Goal: Book appointment/travel/reservation

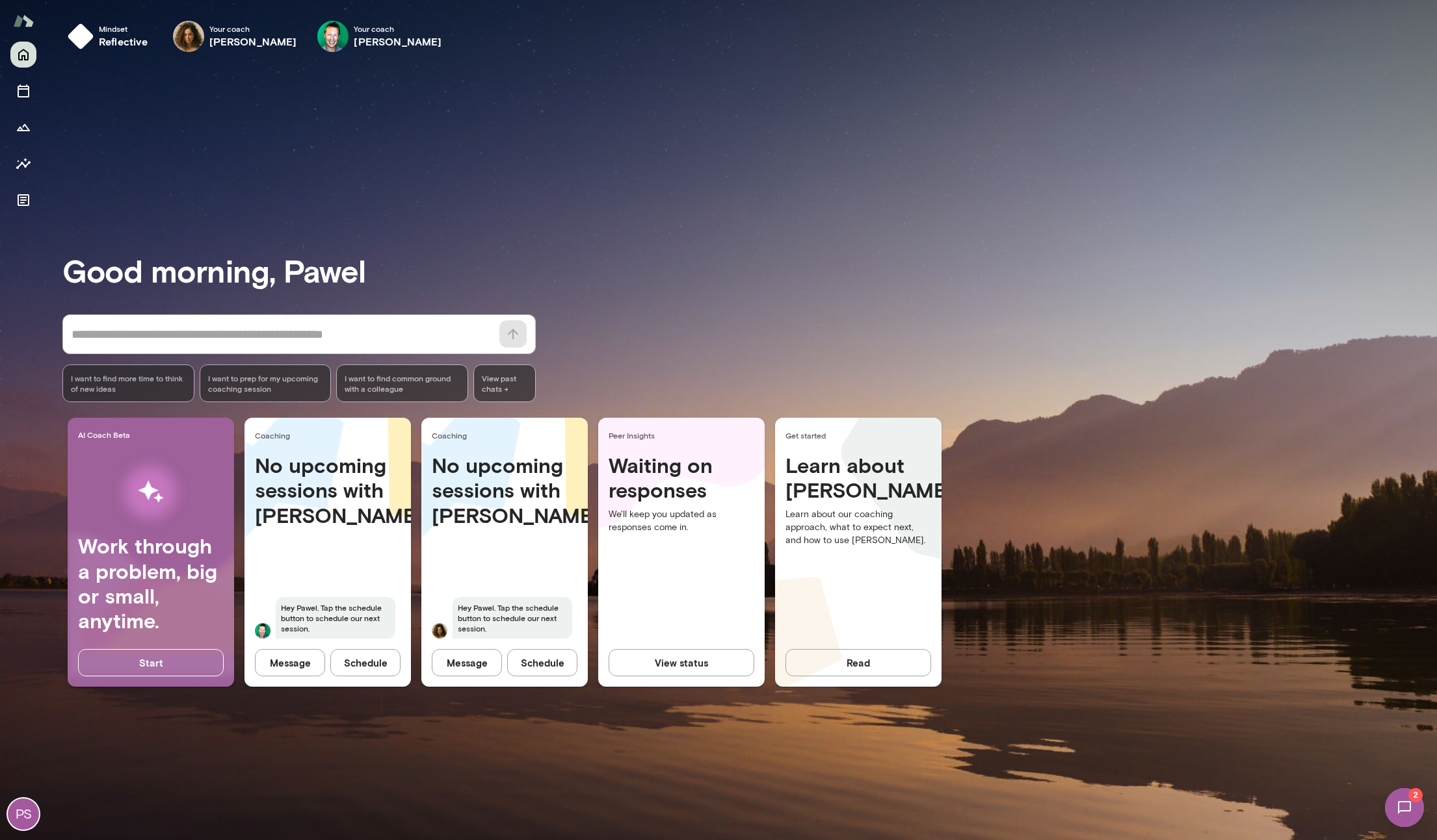
click at [200, 28] on img at bounding box center [189, 37] width 31 height 31
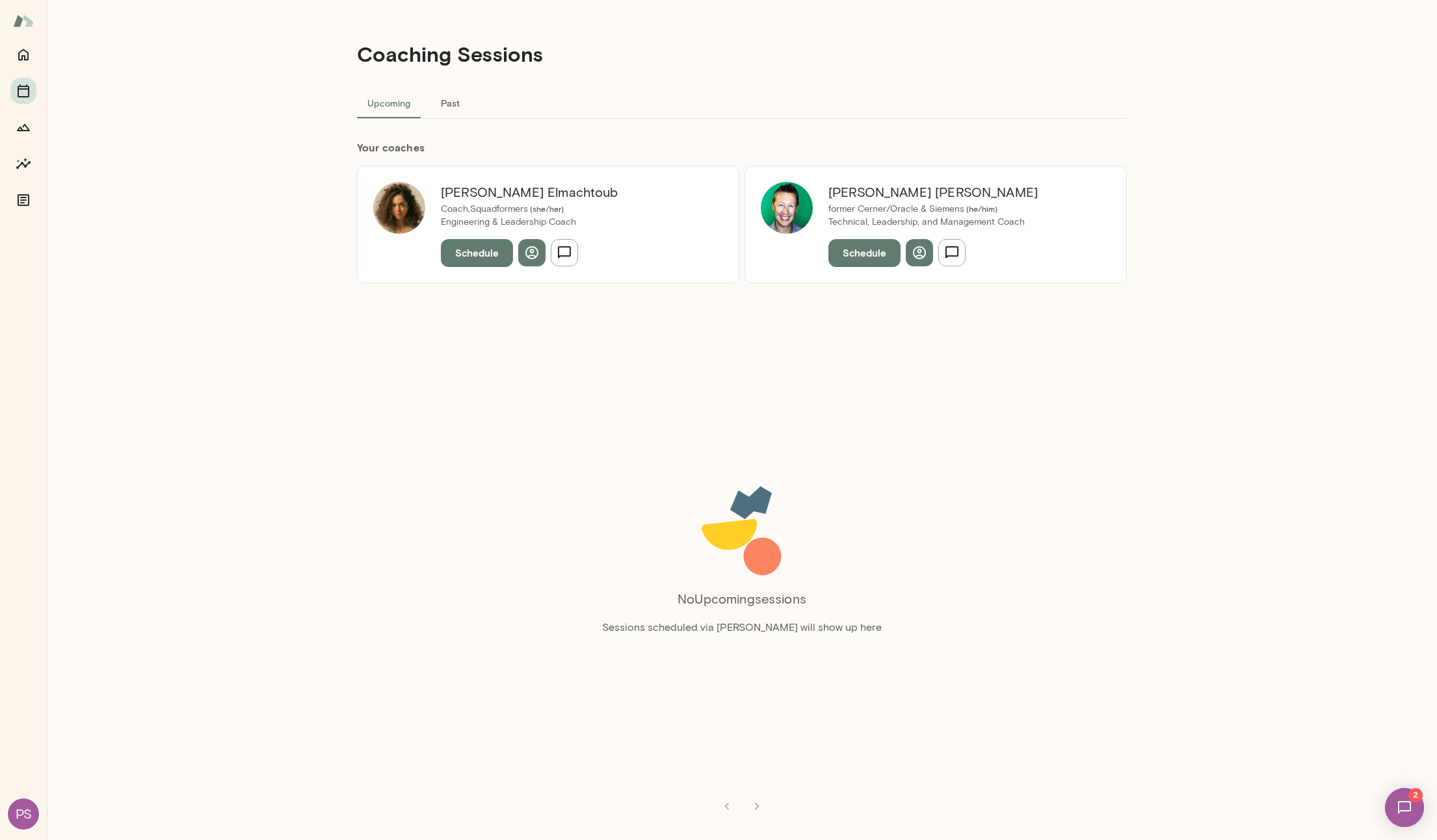
click at [1401, 811] on img at bounding box center [1404, 808] width 53 height 53
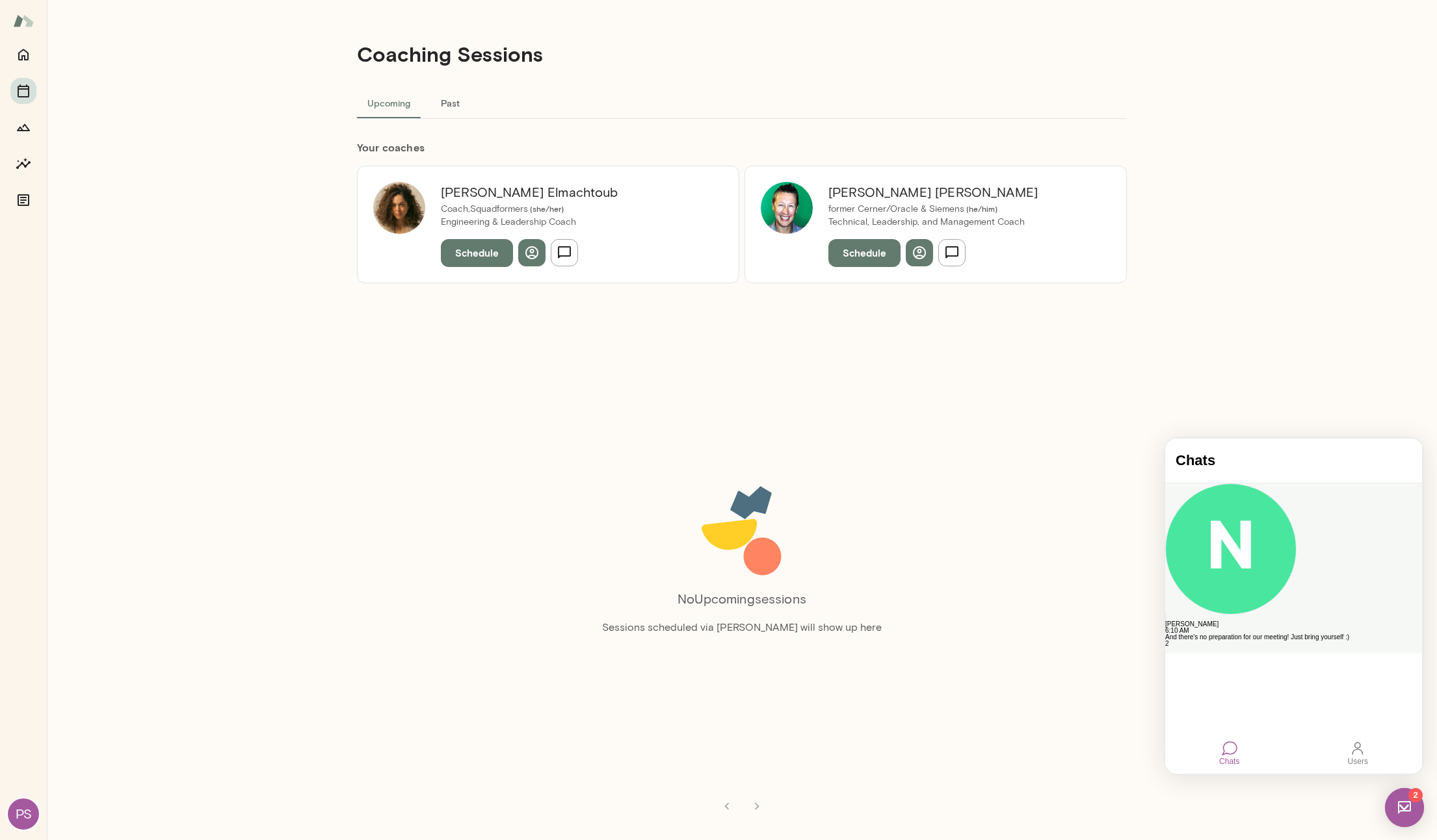
click at [1303, 634] on div "And there's no preparation for our meeting! Just bring yourself :)" at bounding box center [1293, 638] width 257 height 7
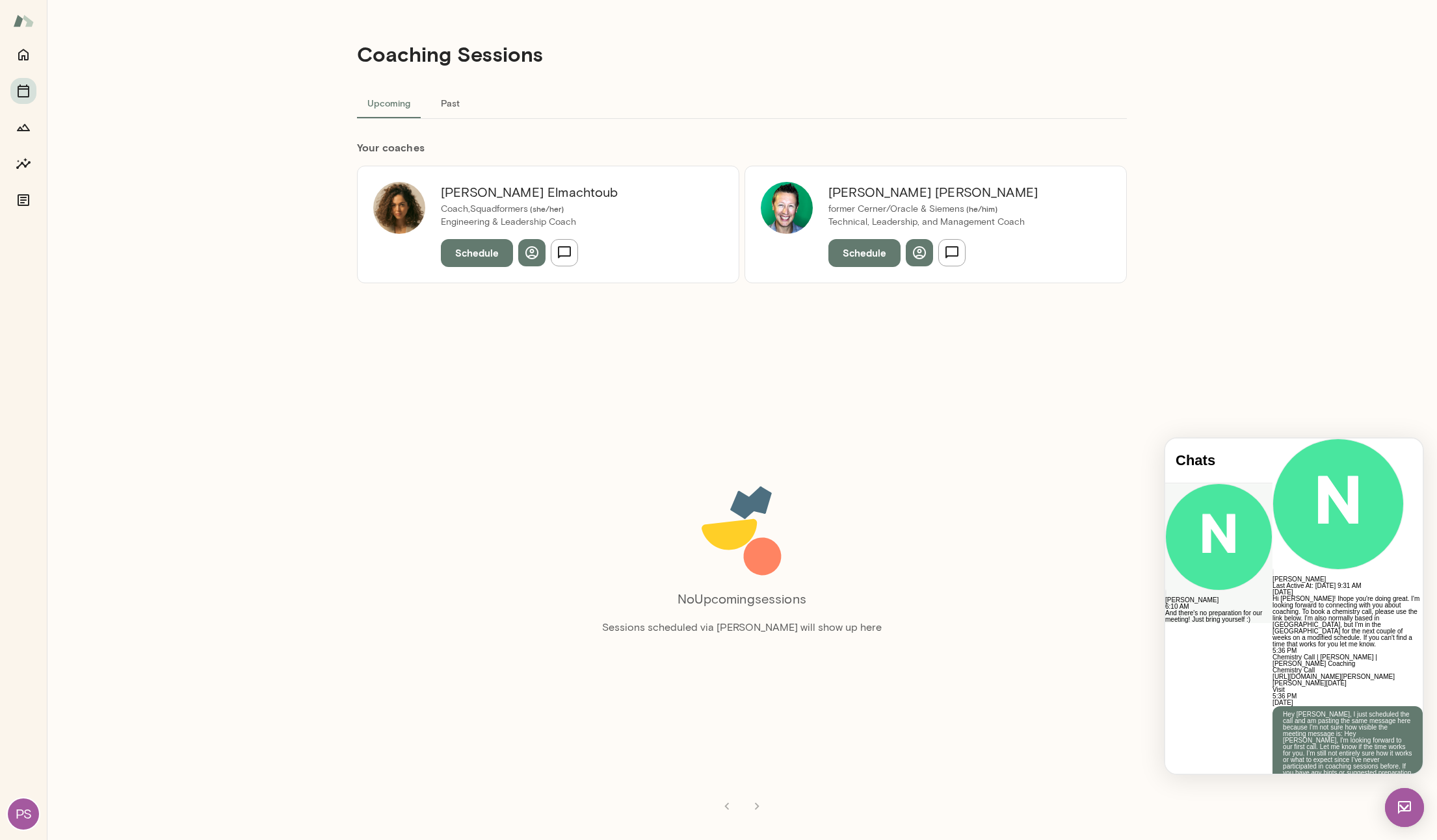
scroll to position [802, 0]
click at [487, 256] on button "Schedule" at bounding box center [477, 253] width 72 height 27
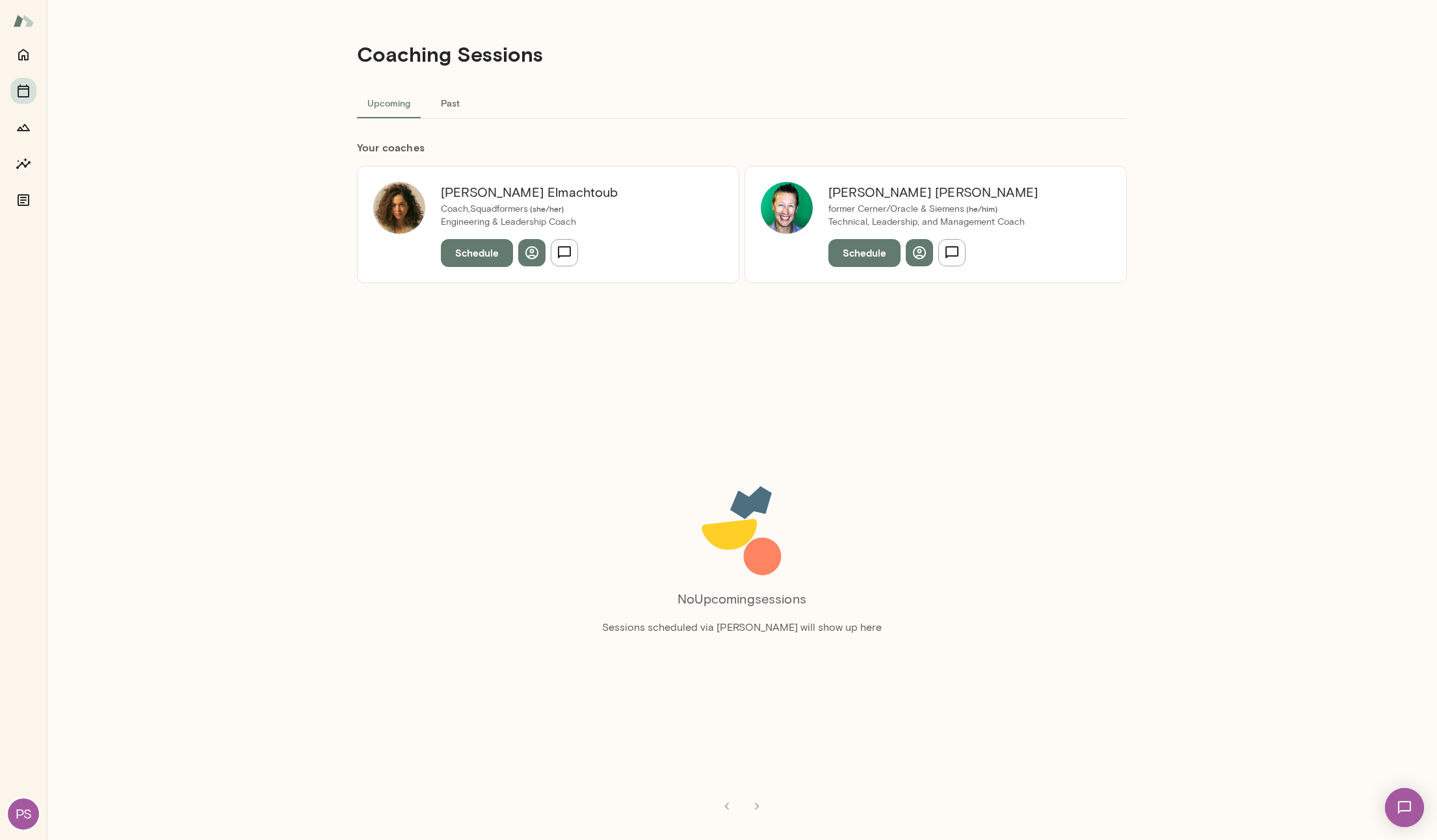
click at [1406, 823] on img at bounding box center [1404, 808] width 53 height 53
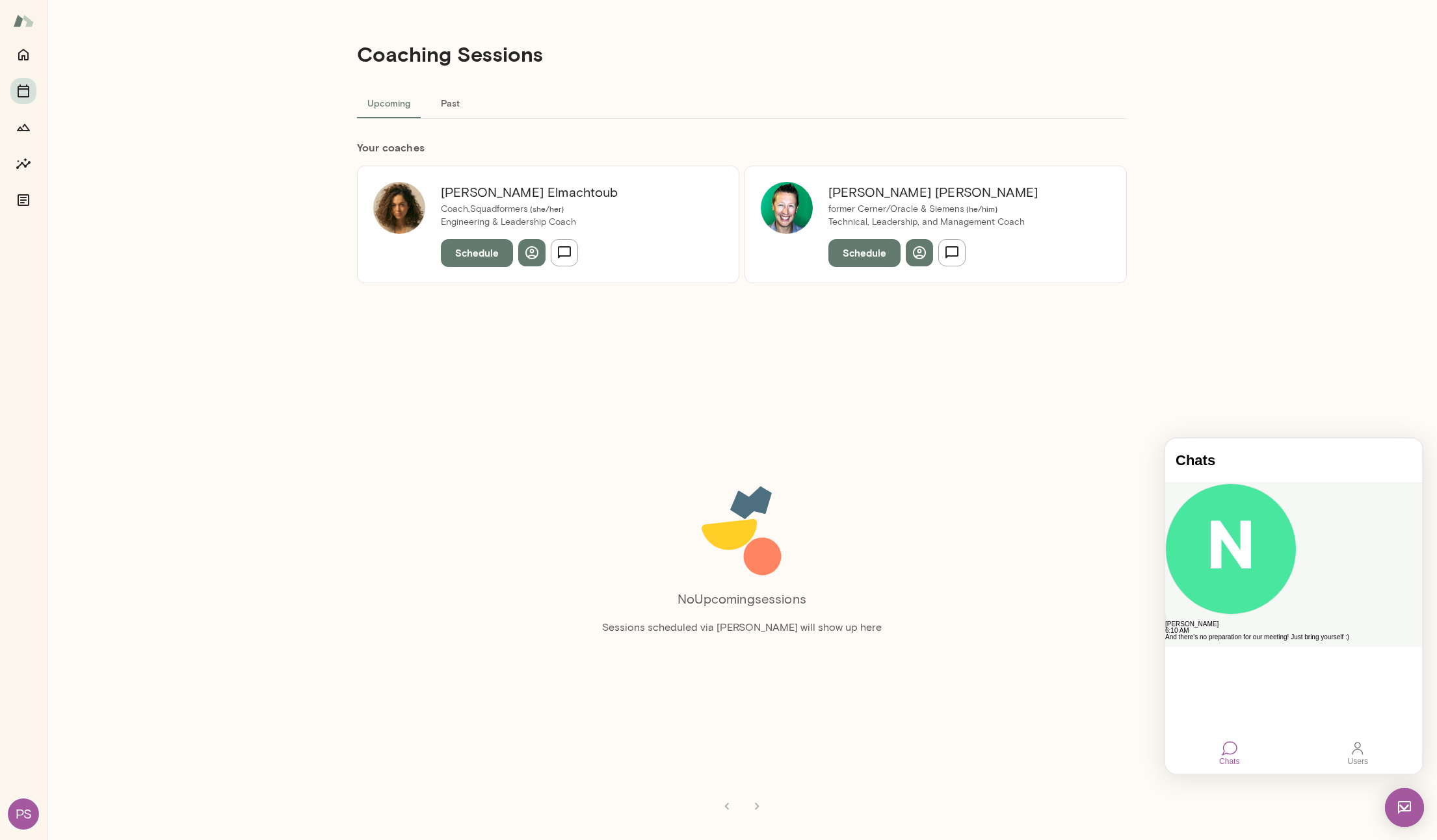
click at [1242, 621] on div "[PERSON_NAME]" at bounding box center [1293, 625] width 257 height 7
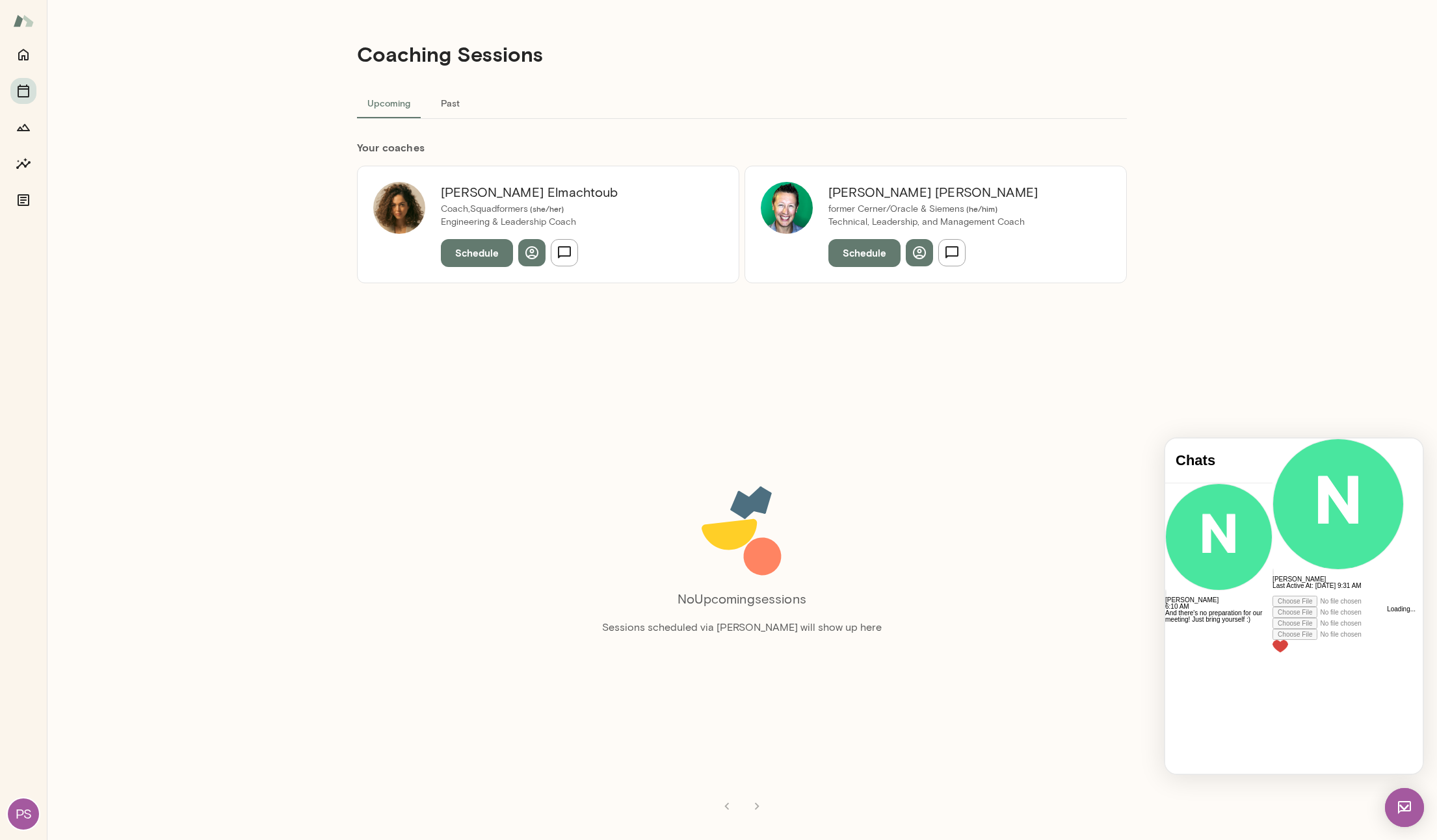
scroll to position [802, 0]
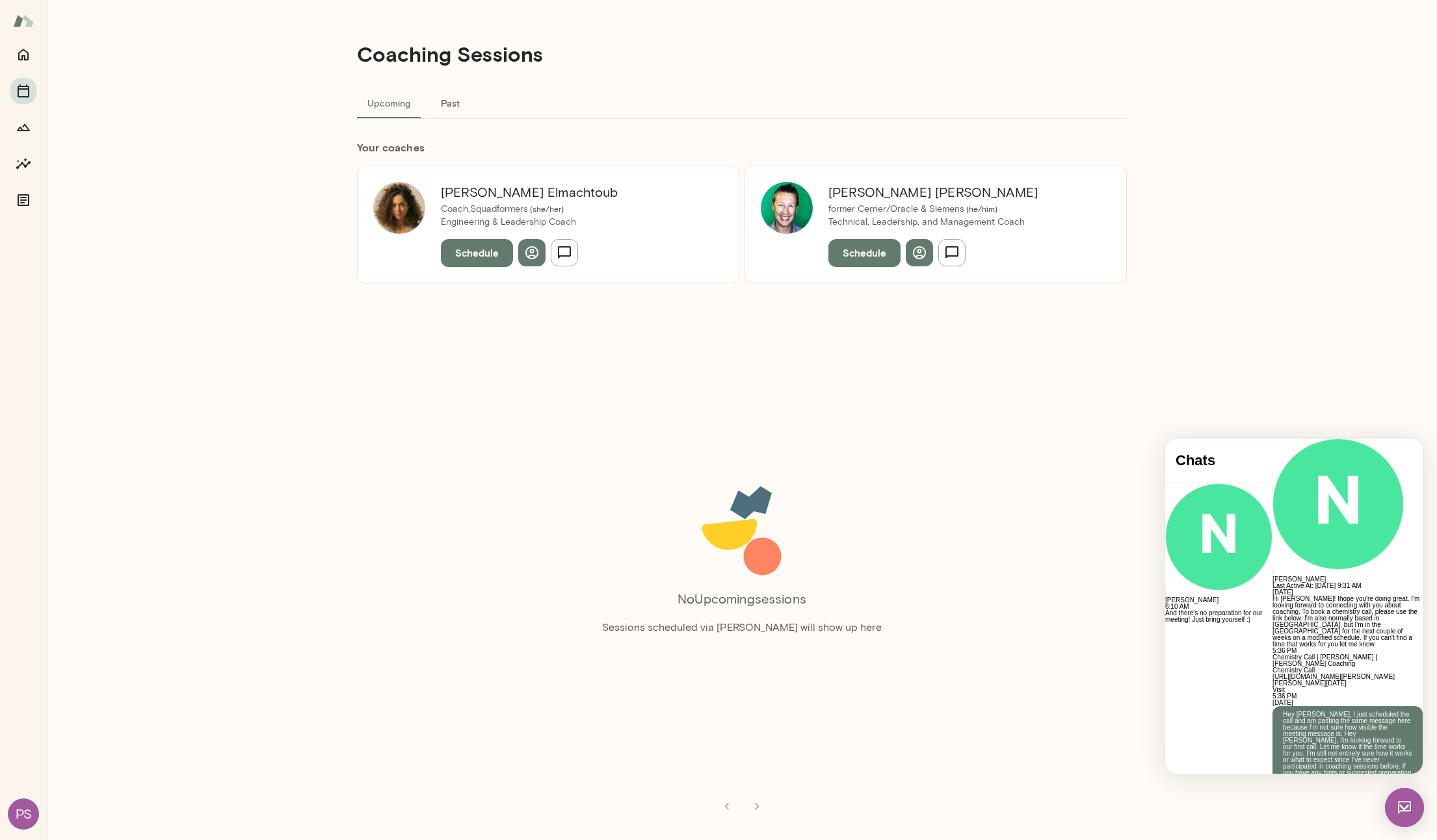
click at [1277, 840] on div at bounding box center [1347, 857] width 151 height 7
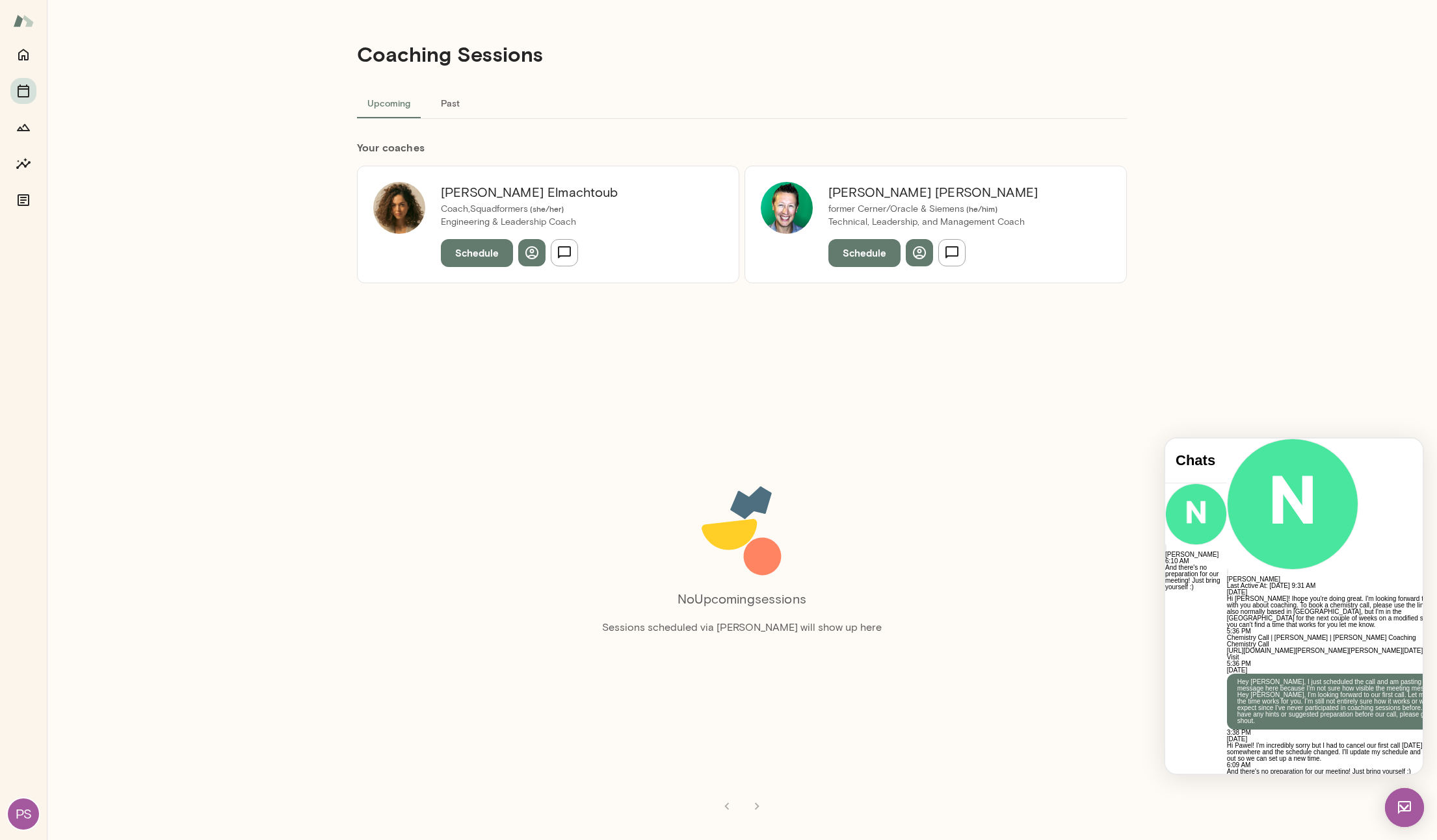
click at [1284, 782] on div "**********" at bounding box center [1345, 805] width 236 height 47
